Goal: Information Seeking & Learning: Learn about a topic

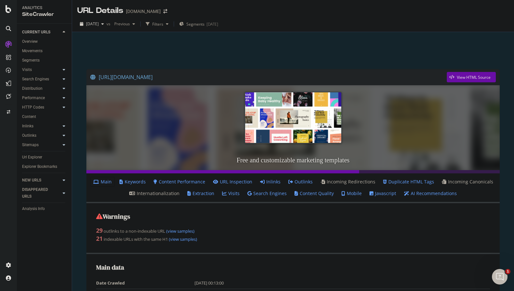
click at [42, 153] on div "Url Explorer" at bounding box center [47, 157] width 50 height 9
click at [40, 156] on div "Url Explorer" at bounding box center [32, 157] width 20 height 7
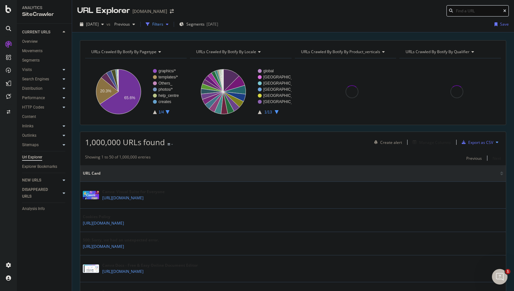
click at [171, 24] on div "button" at bounding box center [167, 24] width 8 height 4
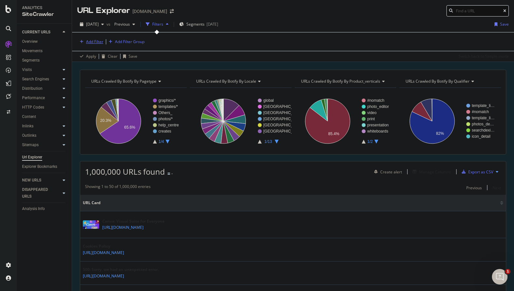
click at [93, 42] on div "Add Filter" at bounding box center [94, 42] width 17 height 6
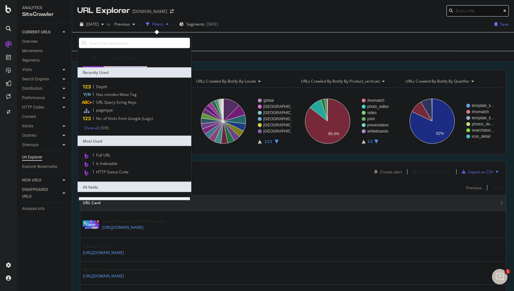
click at [117, 58] on div "Saved Filters" at bounding box center [126, 58] width 28 height 6
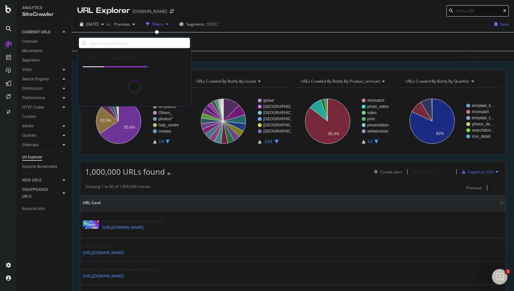
click at [99, 57] on div "All" at bounding box center [93, 59] width 21 height 18
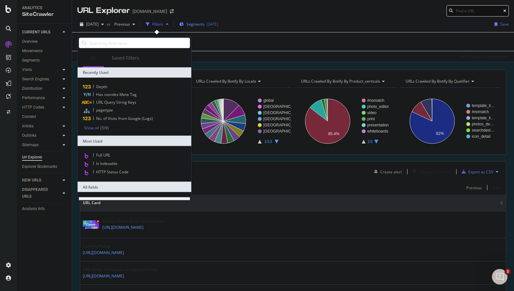
click at [204, 22] on span "Segments" at bounding box center [195, 24] width 18 height 6
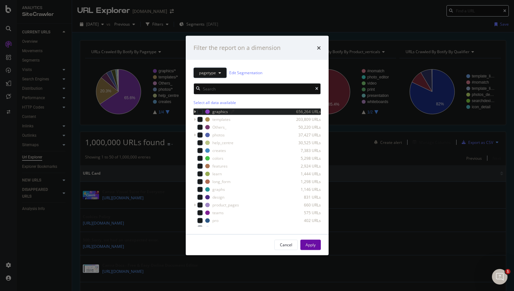
scroll to position [52, 0]
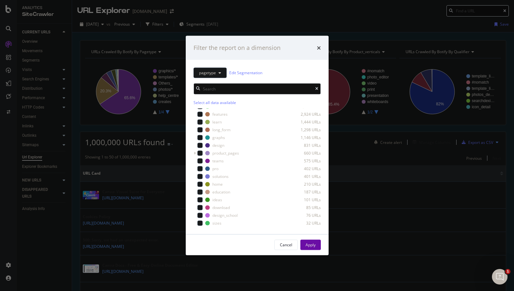
click at [316, 45] on div "Filter the report on a dimension" at bounding box center [256, 48] width 127 height 8
click at [317, 46] on icon "times" at bounding box center [319, 47] width 4 height 5
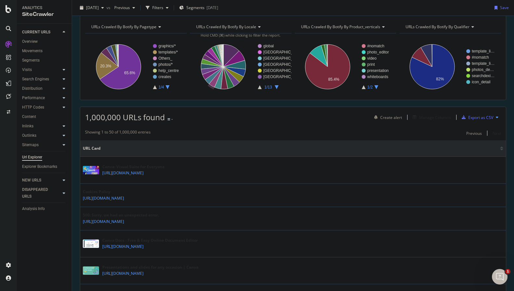
scroll to position [0, 0]
